Goal: Complete application form

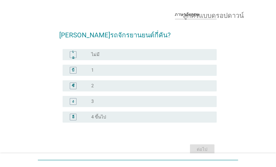
scroll to position [28, 0]
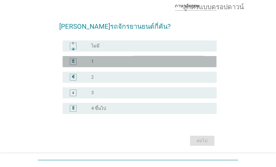
click at [139, 58] on div "บี ปุ่มวิทยุ[PERSON_NAME]เลือก 1" at bounding box center [140, 61] width 154 height 11
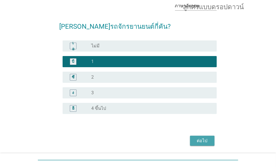
click at [199, 140] on font "ต่อไป" at bounding box center [202, 140] width 11 height 5
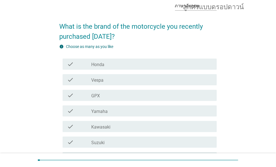
scroll to position [0, 0]
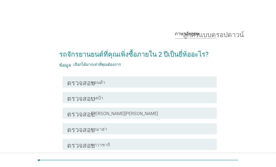
click at [125, 80] on div "โครงร่างกล่องกาเครื่องหมายว่าง ฮอนด้า" at bounding box center [151, 81] width 121 height 7
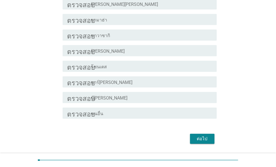
scroll to position [126, 0]
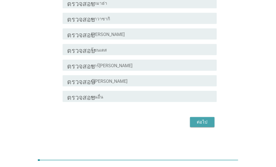
click at [205, 123] on font "ต่อไป" at bounding box center [202, 121] width 11 height 5
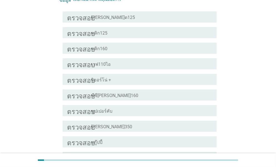
scroll to position [83, 0]
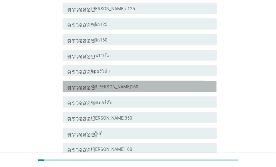
click at [146, 90] on div "ตรวจสอบ โครงร่างกล่องกาเครื่องหมายว่าง พีซี[PERSON_NAME]160" at bounding box center [140, 86] width 154 height 11
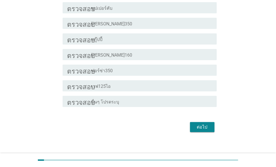
scroll to position [183, 0]
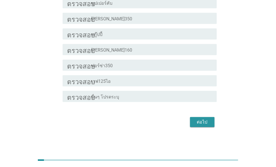
drag, startPoint x: 209, startPoint y: 120, endPoint x: 207, endPoint y: 122, distance: 3.0
click at [207, 122] on div "ต่อไป" at bounding box center [202, 122] width 16 height 7
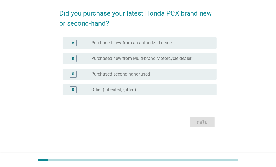
scroll to position [0, 0]
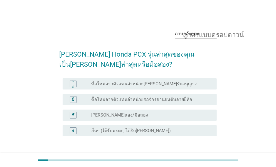
click at [179, 101] on font "ซื้อใหม่จากตัวแทนจำหน่ายรถจักรยานยนต์หลายยี่ห้อ" at bounding box center [141, 99] width 101 height 5
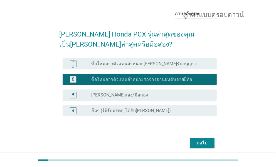
scroll to position [41, 0]
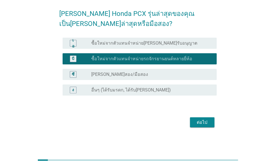
drag, startPoint x: 174, startPoint y: 40, endPoint x: 175, endPoint y: 44, distance: 3.7
click at [175, 43] on div "ปุ่มวิทยุ[PERSON_NAME]เลือก ซื้อใหม่จากตัวแทนจำหน่าย[PERSON_NAME]รับอนุญาต" at bounding box center [149, 43] width 116 height 6
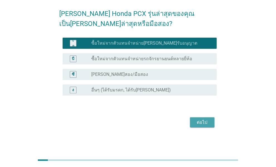
click at [208, 123] on div "ต่อไป" at bounding box center [202, 122] width 16 height 7
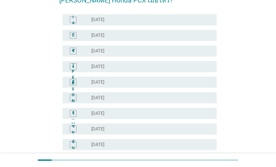
scroll to position [56, 0]
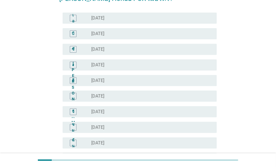
drag, startPoint x: 126, startPoint y: 37, endPoint x: 136, endPoint y: 42, distance: 11.3
click at [124, 35] on div "ปุ่มวิทยุ[PERSON_NAME]เลือก [DATE]" at bounding box center [149, 34] width 116 height 6
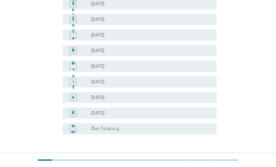
scroll to position [295, 0]
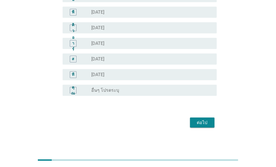
click at [206, 121] on font "ต่อไป" at bounding box center [202, 122] width 11 height 5
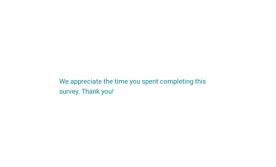
scroll to position [0, 0]
